Goal: Task Accomplishment & Management: Manage account settings

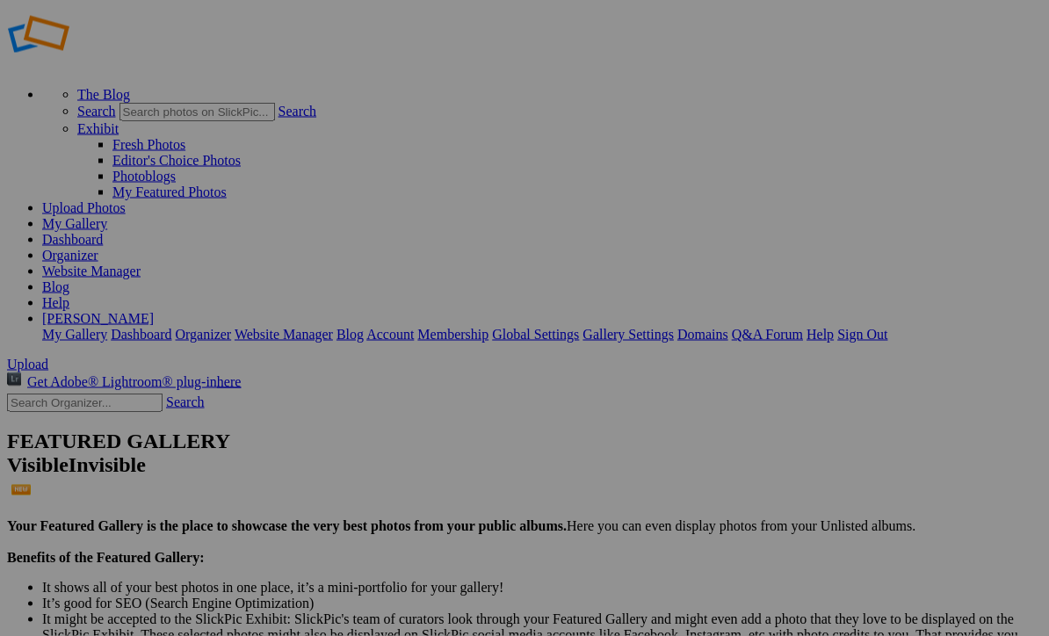
scroll to position [25, 0]
